Goal: Information Seeking & Learning: Learn about a topic

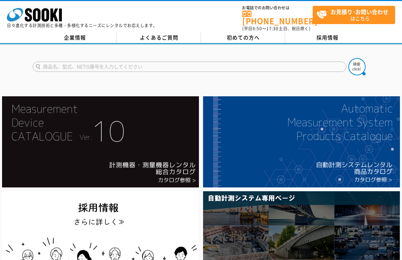
click at [137, 70] on input "text" at bounding box center [190, 66] width 314 height 10
type input "酸素硫化測定器"
click at [364, 68] on img at bounding box center [356, 66] width 17 height 17
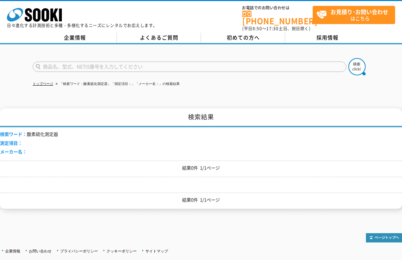
click at [135, 69] on input "text" at bounding box center [190, 66] width 314 height 10
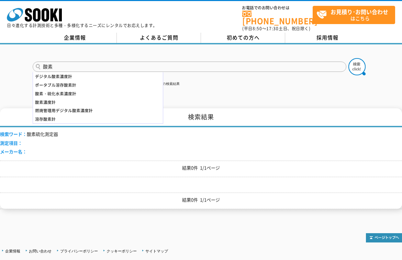
click at [71, 91] on div "酸素・硫化水素濃度計" at bounding box center [98, 93] width 130 height 9
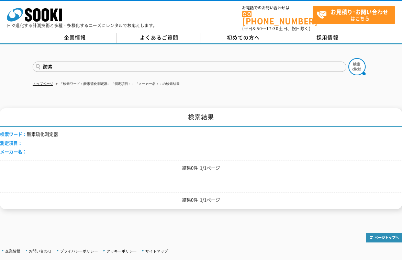
type input "酸素・硫化水素濃度計"
click at [361, 68] on img at bounding box center [356, 66] width 17 height 17
